Goal: Use online tool/utility: Utilize a website feature to perform a specific function

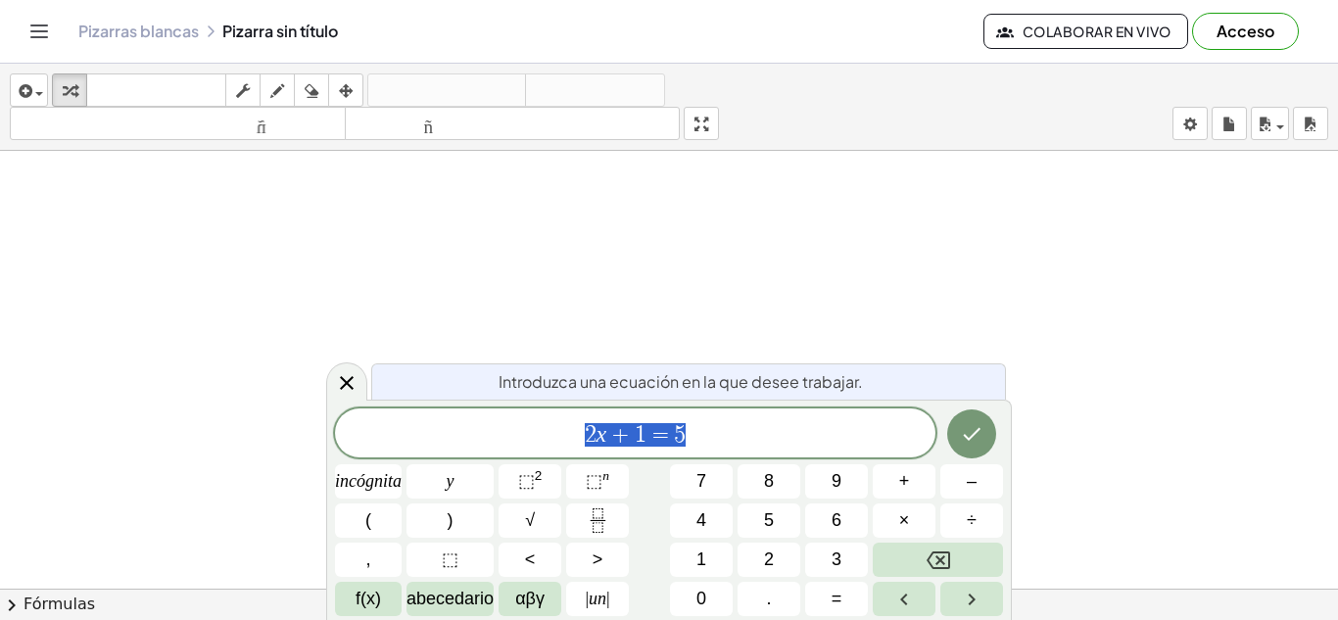
scroll to position [175, 0]
drag, startPoint x: 492, startPoint y: 219, endPoint x: 509, endPoint y: 219, distance: 17.6
click at [509, 219] on div at bounding box center [669, 491] width 1338 height 1030
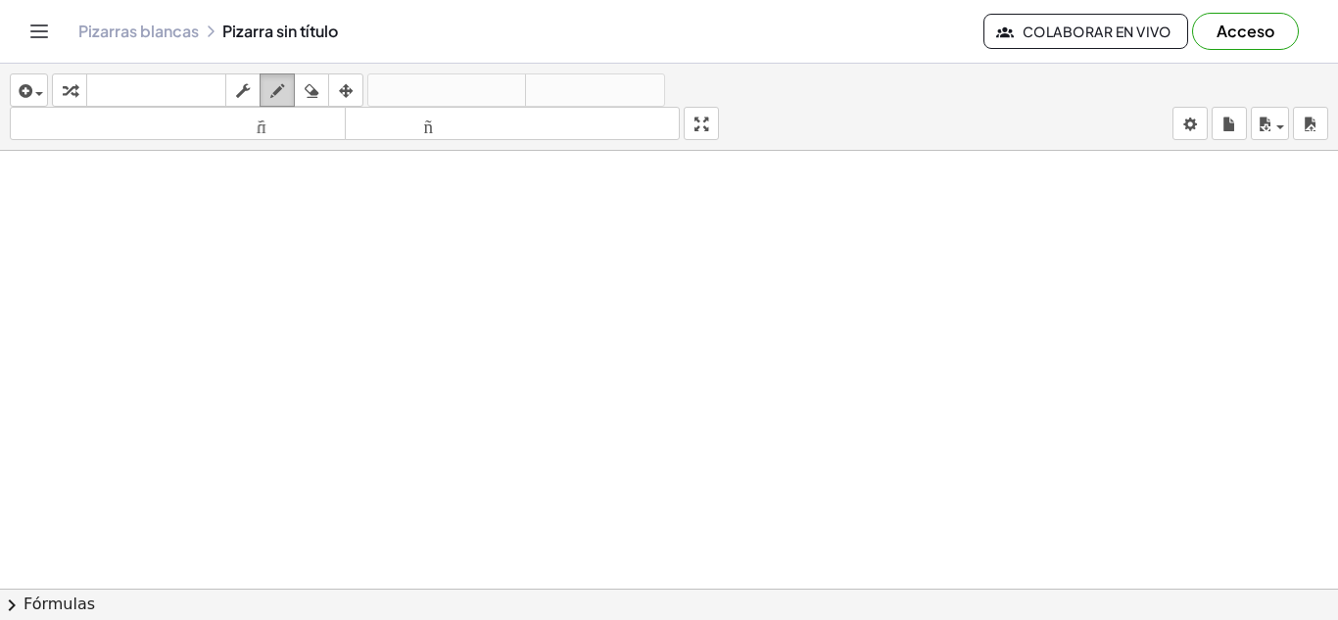
click at [264, 81] on button "dibujar" at bounding box center [277, 89] width 35 height 33
drag, startPoint x: 378, startPoint y: 242, endPoint x: 438, endPoint y: 294, distance: 79.1
click at [438, 294] on div at bounding box center [669, 491] width 1338 height 1030
click at [313, 94] on icon "button" at bounding box center [312, 91] width 14 height 24
drag, startPoint x: 378, startPoint y: 241, endPoint x: 432, endPoint y: 291, distance: 73.5
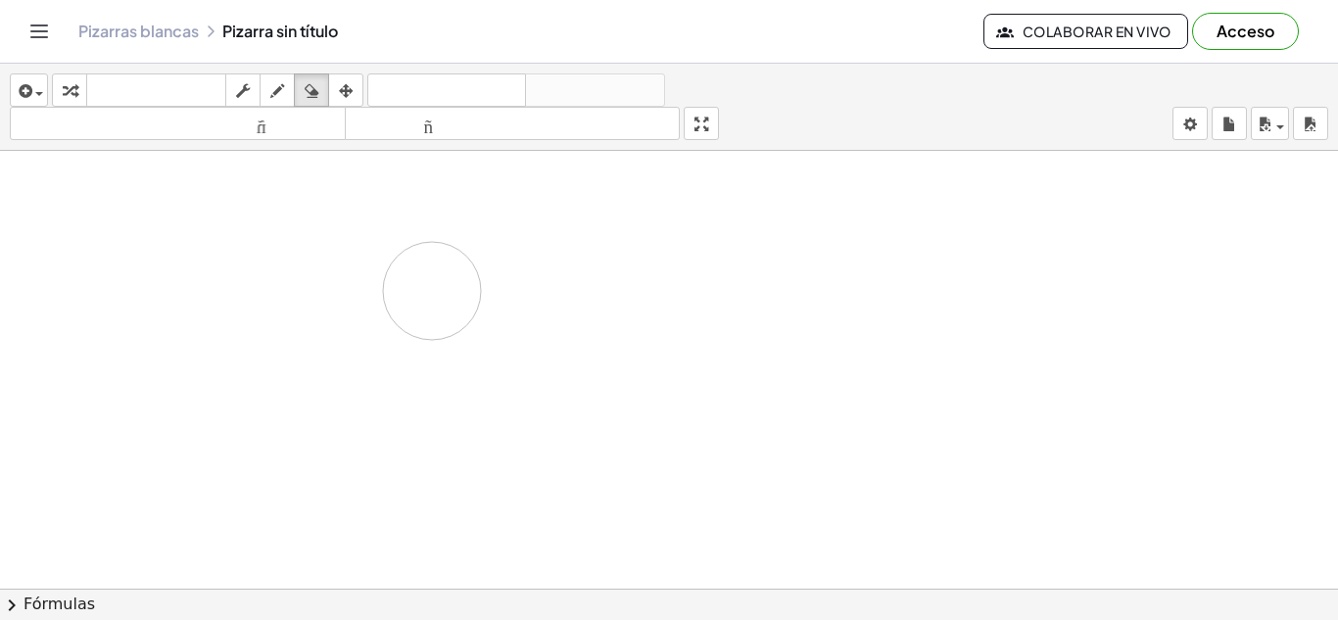
click at [432, 291] on div at bounding box center [669, 491] width 1338 height 1030
click at [273, 97] on icon "button" at bounding box center [277, 91] width 14 height 24
click at [236, 225] on div at bounding box center [669, 491] width 1338 height 1030
drag, startPoint x: 236, startPoint y: 225, endPoint x: 232, endPoint y: 243, distance: 18.1
click at [232, 243] on div at bounding box center [669, 491] width 1338 height 1030
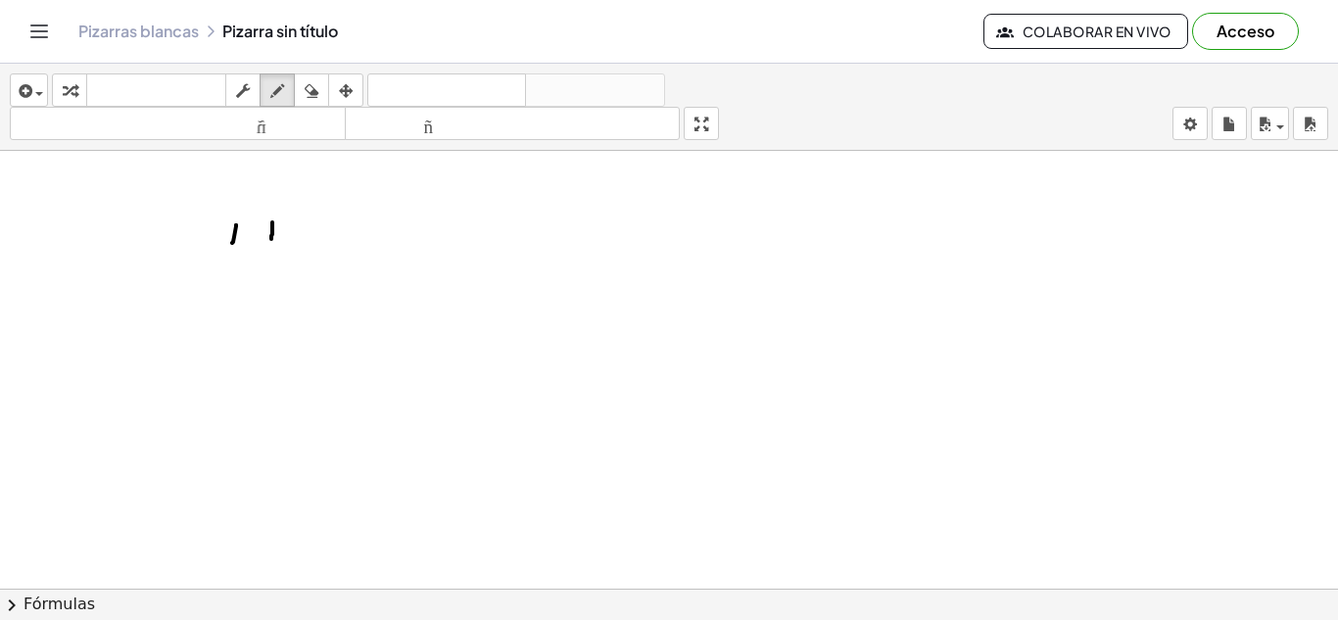
drag, startPoint x: 272, startPoint y: 222, endPoint x: 271, endPoint y: 243, distance: 20.6
click at [271, 243] on div at bounding box center [669, 491] width 1338 height 1030
drag, startPoint x: 261, startPoint y: 230, endPoint x: 291, endPoint y: 230, distance: 29.4
click at [291, 230] on div at bounding box center [669, 491] width 1338 height 1030
